Goal: Check status: Check status

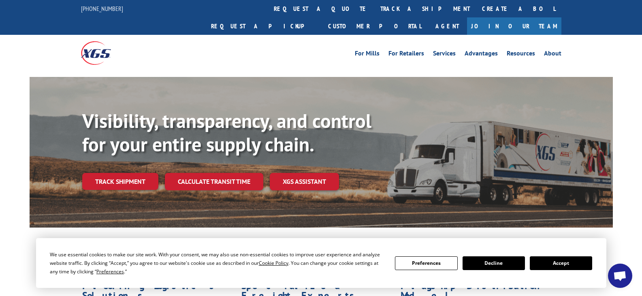
click at [549, 263] on button "Accept" at bounding box center [561, 263] width 62 height 14
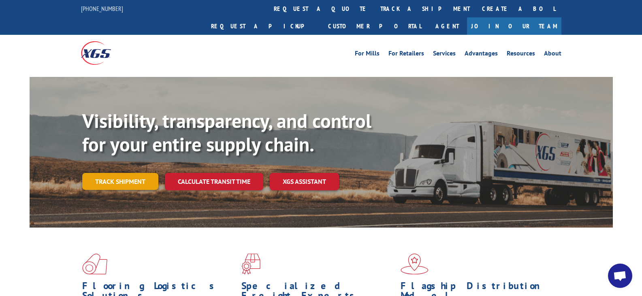
click at [131, 173] on link "Track shipment" at bounding box center [120, 181] width 76 height 17
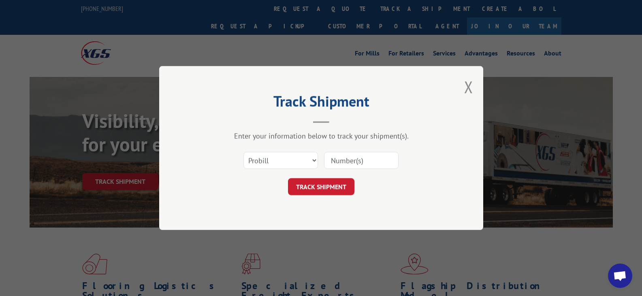
click at [345, 157] on input at bounding box center [361, 160] width 74 height 17
paste input "WH10395038"
type input "WH10395038"
click at [299, 159] on select "Select category... Probill BOL PO" at bounding box center [280, 160] width 74 height 17
click at [301, 160] on select "Select category... Probill BOL PO" at bounding box center [280, 160] width 74 height 17
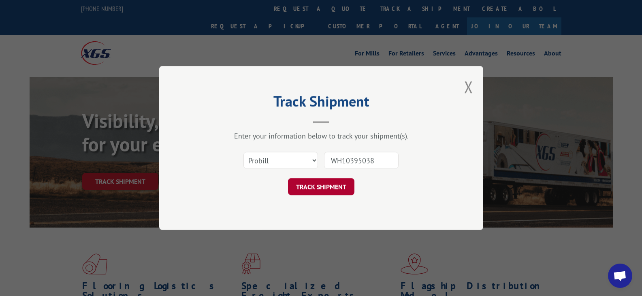
click at [323, 187] on button "TRACK SHIPMENT" at bounding box center [321, 186] width 66 height 17
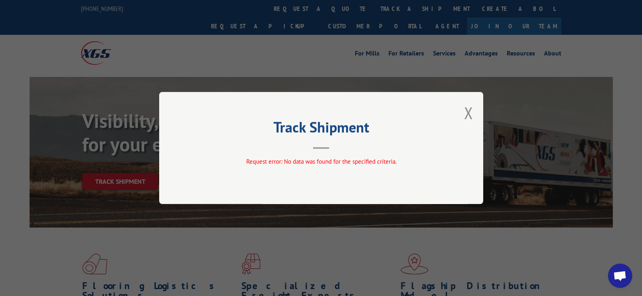
click at [300, 156] on div "Track Shipment Request error: No data was found for the specified criteria." at bounding box center [321, 148] width 324 height 112
drag, startPoint x: 330, startPoint y: 147, endPoint x: 418, endPoint y: 125, distance: 90.5
click at [335, 147] on header "Track Shipment" at bounding box center [321, 135] width 243 height 28
click at [463, 113] on div "Track Shipment Request error: No data was found for the specified criteria." at bounding box center [321, 148] width 324 height 112
click at [473, 110] on div "Track Shipment Request error: No data was found for the specified criteria." at bounding box center [321, 148] width 324 height 112
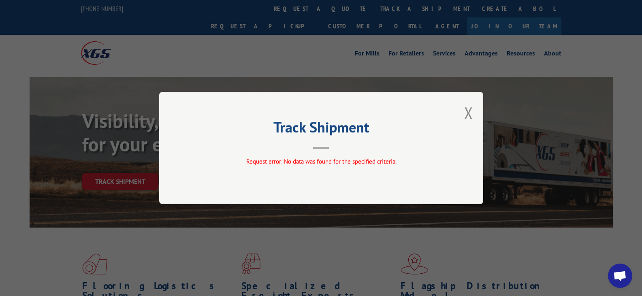
drag, startPoint x: 321, startPoint y: 146, endPoint x: 387, endPoint y: 143, distance: 66.1
click at [325, 146] on header "Track Shipment" at bounding box center [321, 135] width 243 height 28
click at [468, 109] on button "Close modal" at bounding box center [468, 112] width 9 height 21
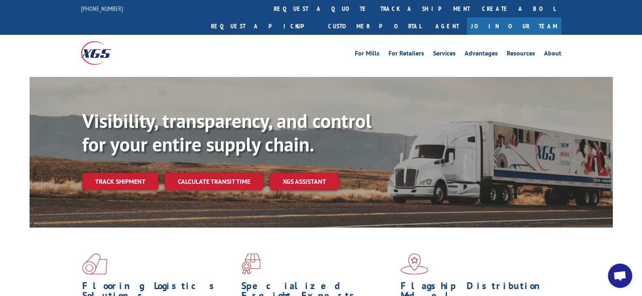
click at [123, 174] on div "Visibility, transparency, and control for your entire supply chain. Track shipm…" at bounding box center [347, 165] width 530 height 113
click at [145, 173] on link "Track shipment" at bounding box center [120, 181] width 76 height 17
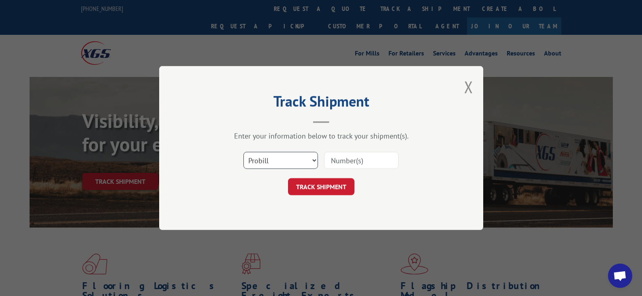
drag, startPoint x: 263, startPoint y: 168, endPoint x: 268, endPoint y: 160, distance: 9.8
click at [263, 168] on select "Select category... Probill BOL PO" at bounding box center [280, 160] width 74 height 17
click at [268, 160] on select "Select category... Probill BOL PO" at bounding box center [280, 160] width 74 height 17
click at [292, 158] on select "Select category... Probill BOL PO" at bounding box center [280, 160] width 74 height 17
select select "po"
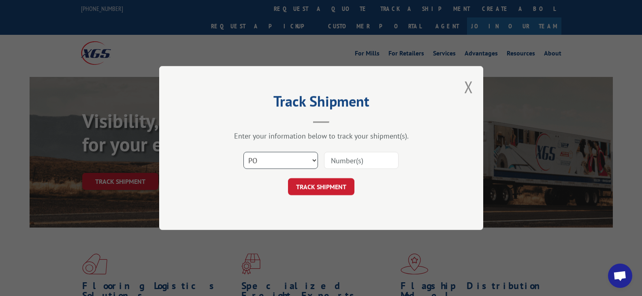
click at [243, 152] on select "Select category... Probill BOL PO" at bounding box center [280, 160] width 74 height 17
click at [358, 158] on input at bounding box center [361, 160] width 74 height 17
paste input "WH10395038"
type input "WH10395038"
click at [330, 185] on button "TRACK SHIPMENT" at bounding box center [321, 186] width 66 height 17
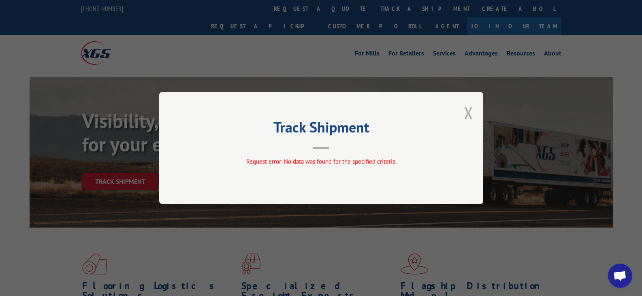
click at [470, 115] on button "Close modal" at bounding box center [468, 112] width 9 height 21
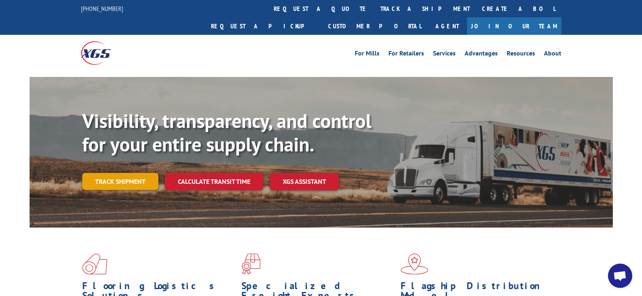
click at [134, 173] on link "Track shipment" at bounding box center [120, 181] width 76 height 17
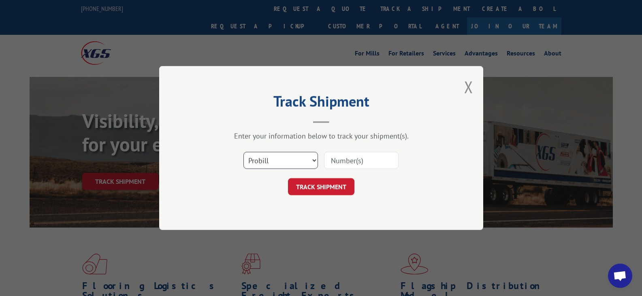
click at [267, 158] on select "Select category... Probill BOL PO" at bounding box center [280, 160] width 74 height 17
select select "bol"
click at [243, 152] on select "Select category... Probill BOL PO" at bounding box center [280, 160] width 74 height 17
click at [337, 160] on input at bounding box center [361, 160] width 74 height 17
paste input "WH10395038"
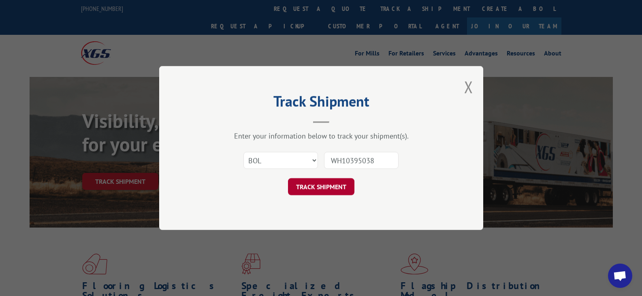
type input "WH10395038"
click at [340, 187] on button "TRACK SHIPMENT" at bounding box center [321, 186] width 66 height 17
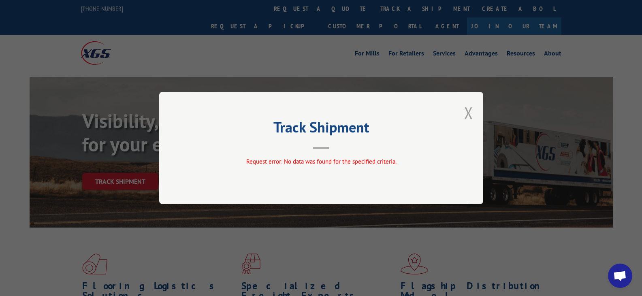
click at [468, 116] on button "Close modal" at bounding box center [468, 112] width 9 height 21
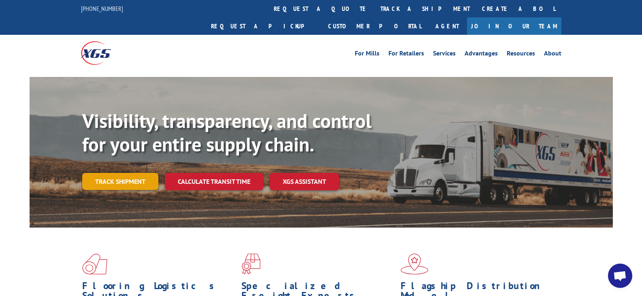
click at [146, 173] on link "Track shipment" at bounding box center [120, 181] width 76 height 17
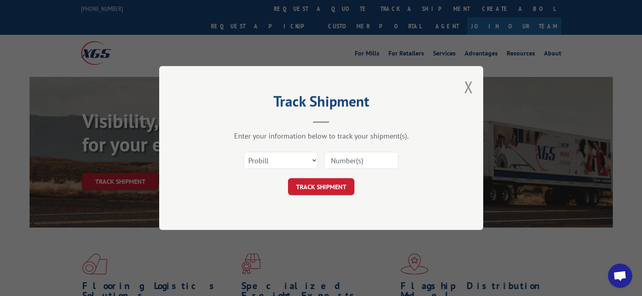
click at [336, 163] on input at bounding box center [361, 160] width 74 height 17
paste input "17001817"
type input "17001817"
click at [298, 160] on select "Select category... Probill BOL PO" at bounding box center [280, 160] width 74 height 17
select select "po"
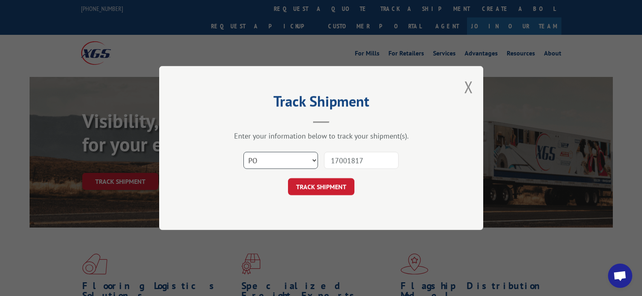
click at [243, 152] on select "Select category... Probill BOL PO" at bounding box center [280, 160] width 74 height 17
click at [311, 193] on button "TRACK SHIPMENT" at bounding box center [321, 186] width 66 height 17
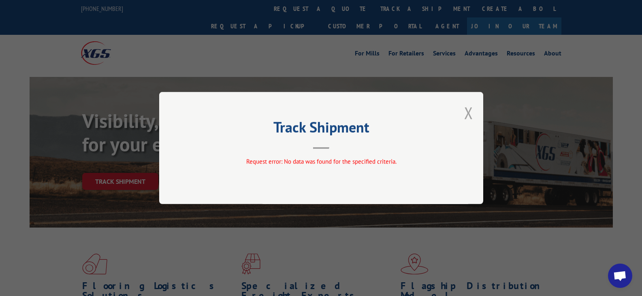
click at [471, 119] on button "Close modal" at bounding box center [468, 112] width 9 height 21
